Goal: Task Accomplishment & Management: Use online tool/utility

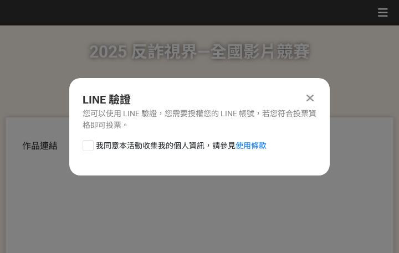
drag, startPoint x: 117, startPoint y: 143, endPoint x: 146, endPoint y: 150, distance: 29.0
click at [117, 144] on span "我同意本活動收集我的個人資訊，請參見 使用條款" at bounding box center [181, 146] width 171 height 12
click at [90, 144] on input "我同意本活動收集我的個人資訊，請參見 使用條款" at bounding box center [86, 145] width 7 height 7
checkbox input "false"
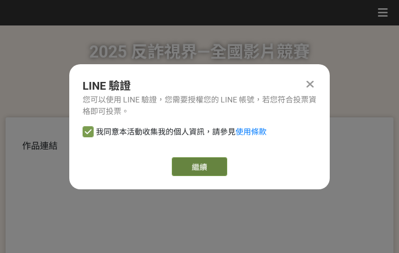
click at [206, 168] on link "繼續" at bounding box center [199, 166] width 55 height 19
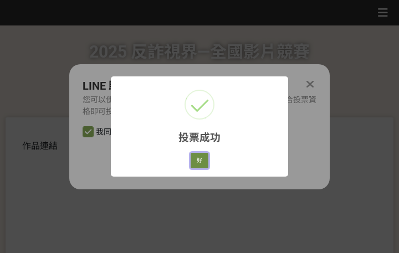
click at [203, 163] on button "好" at bounding box center [200, 161] width 18 height 16
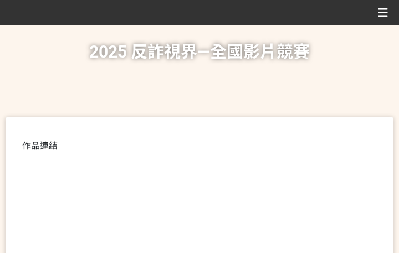
scroll to position [250, 0]
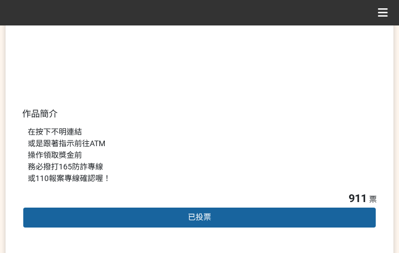
drag, startPoint x: 247, startPoint y: 162, endPoint x: 407, endPoint y: 91, distance: 175.1
click at [248, 162] on div "在按下不明連結 或是跟著指示前往ATM 操作領取獎金前 務必撥打165防詐專線 或110報案專線確認喔！" at bounding box center [200, 155] width 344 height 58
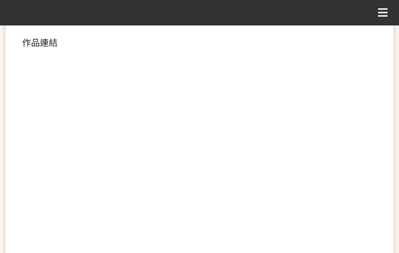
scroll to position [277, 0]
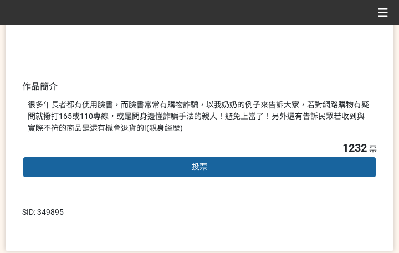
click at [189, 168] on div "投票" at bounding box center [199, 167] width 355 height 22
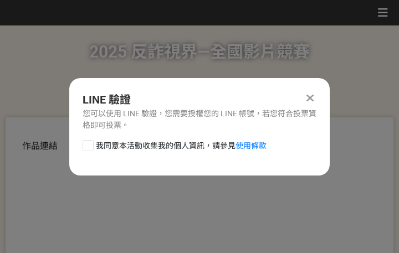
scroll to position [0, 0]
click at [171, 143] on span "我同意本活動收集我的個人資訊，請參見 使用條款" at bounding box center [181, 146] width 171 height 12
click at [90, 143] on input "我同意本活動收集我的個人資訊，請參見 使用條款" at bounding box center [86, 145] width 7 height 7
checkbox input "false"
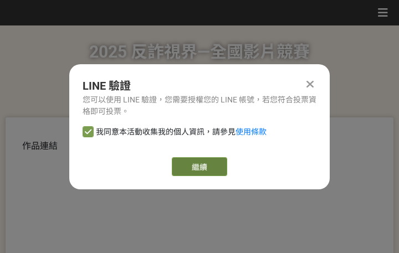
click at [196, 163] on link "繼續" at bounding box center [199, 166] width 55 height 19
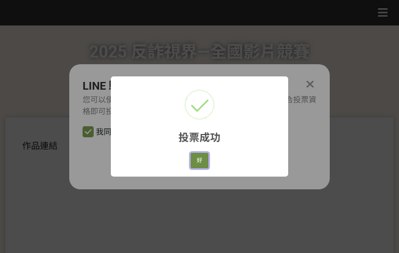
click at [201, 160] on button "好" at bounding box center [200, 161] width 18 height 16
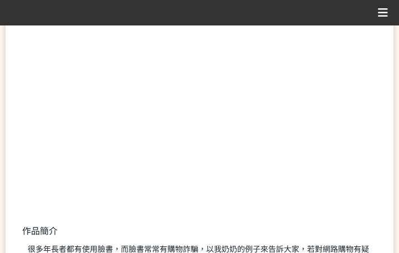
scroll to position [212, 0]
